Goal: Find specific page/section: Find specific page/section

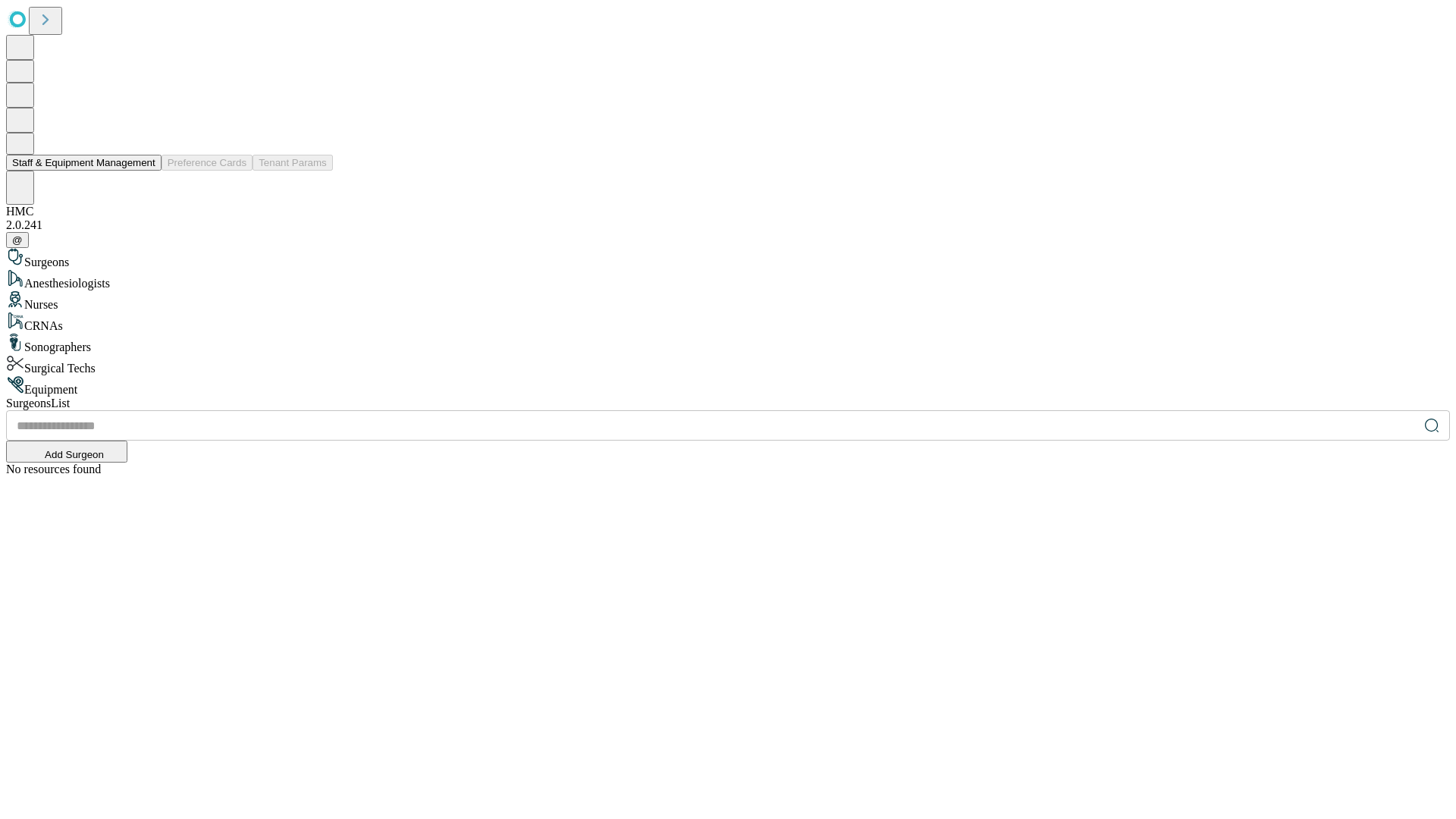
click at [145, 170] on button "Staff & Equipment Management" at bounding box center [84, 162] width 156 height 16
